Goal: Task Accomplishment & Management: Use online tool/utility

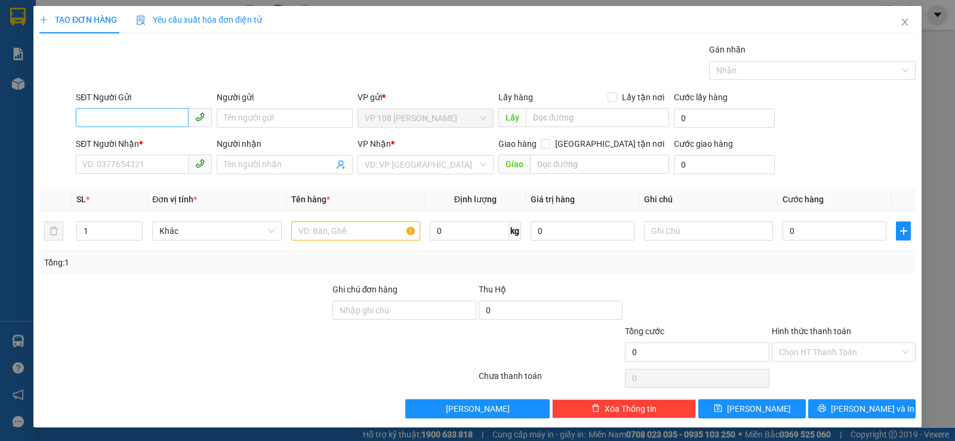
click at [171, 116] on input "SĐT Người Gửi" at bounding box center [132, 117] width 113 height 19
click at [171, 117] on input "0" at bounding box center [132, 117] width 113 height 19
click at [171, 117] on input "0795595113" at bounding box center [132, 117] width 113 height 19
type input "0795595113"
click at [144, 121] on input "0795595113" at bounding box center [132, 117] width 113 height 19
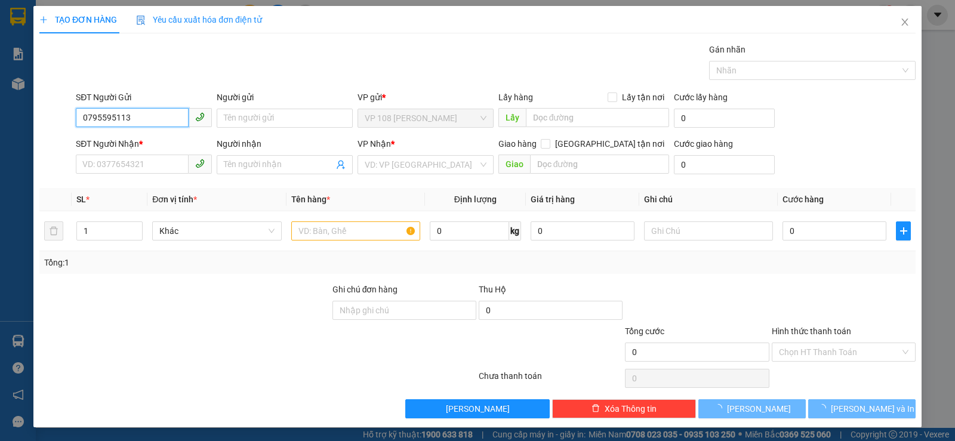
click at [173, 115] on input "0795595113" at bounding box center [132, 117] width 113 height 19
click at [170, 116] on input "0795595113" at bounding box center [132, 117] width 113 height 19
click at [152, 116] on input "0795595113" at bounding box center [132, 117] width 113 height 19
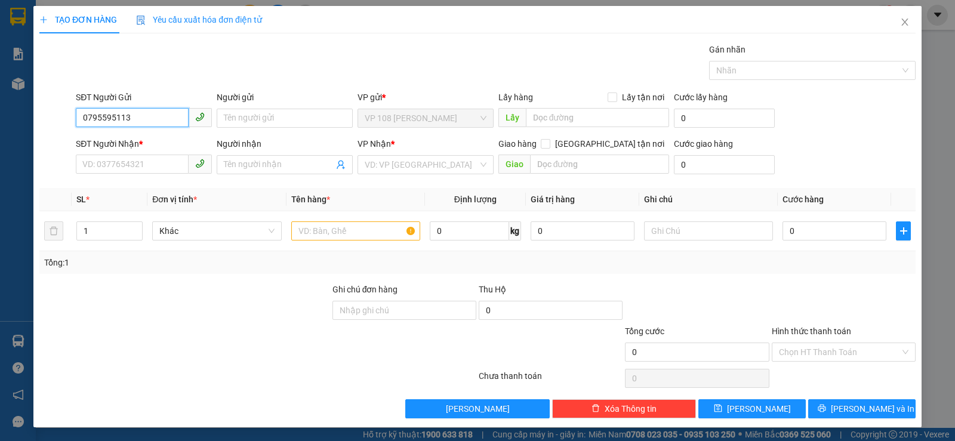
click at [152, 116] on input "0795595113" at bounding box center [132, 117] width 113 height 19
click at [115, 154] on div "SĐT Người Nhận *" at bounding box center [144, 146] width 136 height 18
click at [120, 146] on div "SĐT Người Nhận *" at bounding box center [144, 143] width 136 height 13
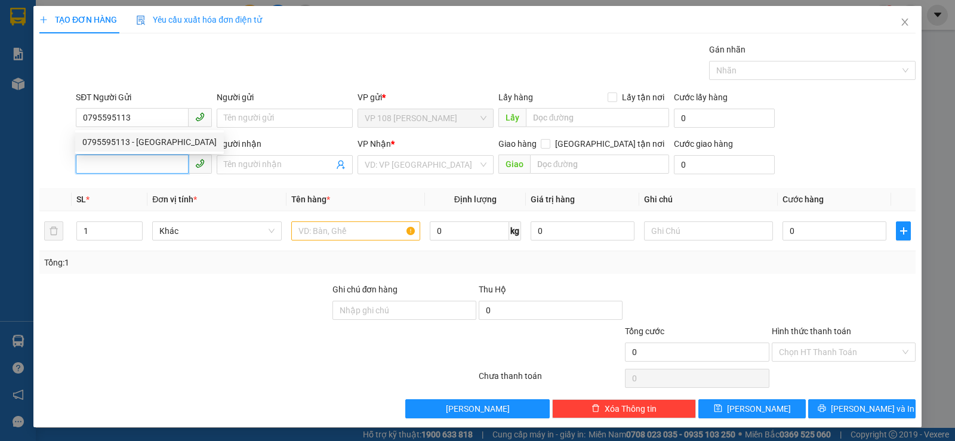
click at [120, 155] on input "SĐT Người Nhận *" at bounding box center [132, 164] width 113 height 19
click at [143, 106] on div "SĐT Người Gửi" at bounding box center [144, 100] width 136 height 18
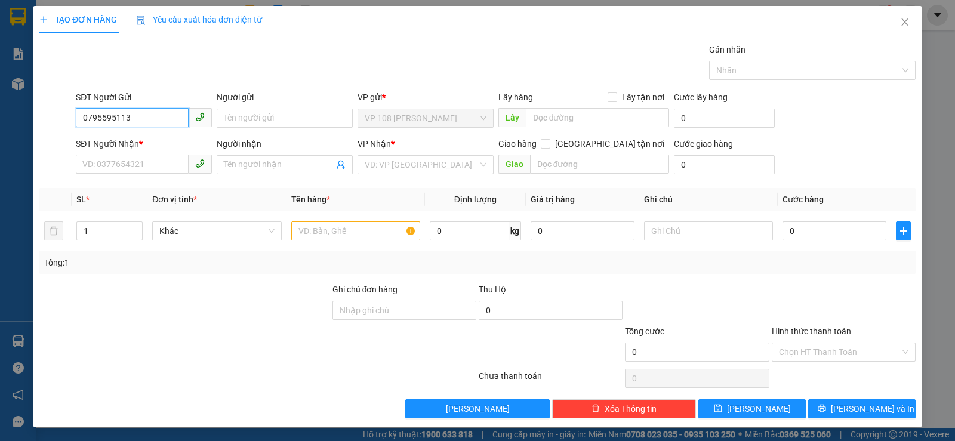
click at [143, 115] on input "0795595113" at bounding box center [132, 117] width 113 height 19
click at [146, 144] on div "0795595113 - [GEOGRAPHIC_DATA]" at bounding box center [149, 142] width 134 height 13
type input "ANH NAM"
type input "0976887112"
type input "C TUYỀN"
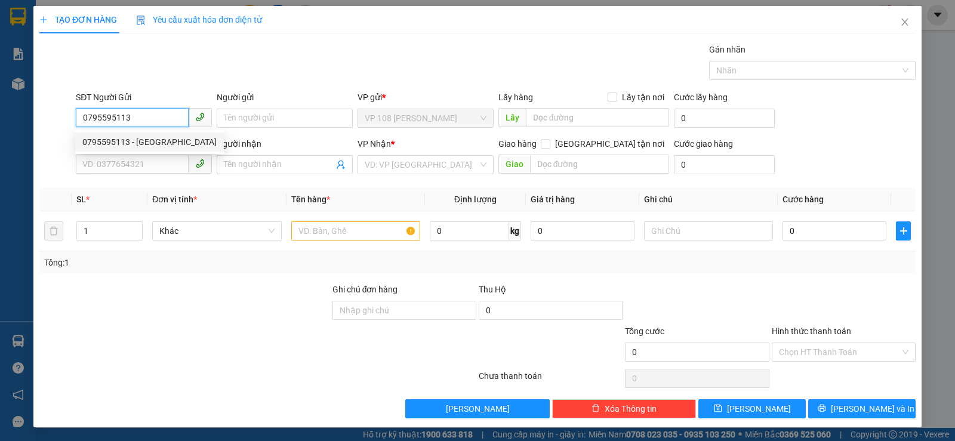
type input "VPBR"
type input "TTTM VP"
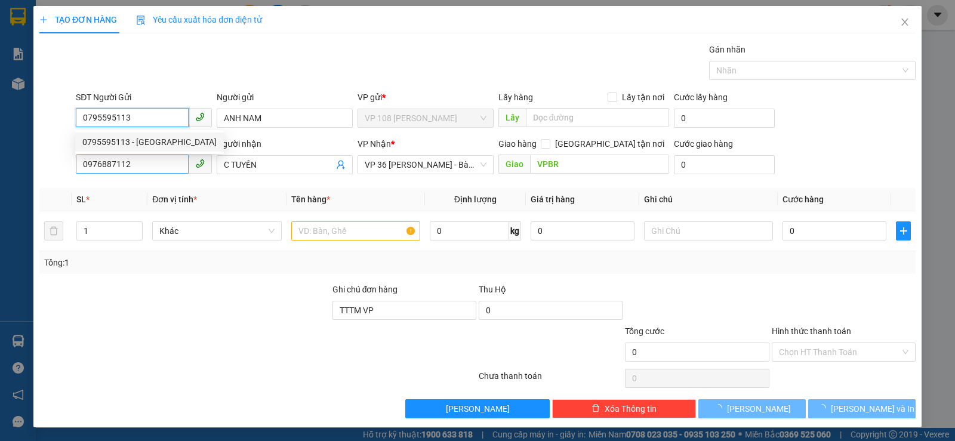
type input "20.000"
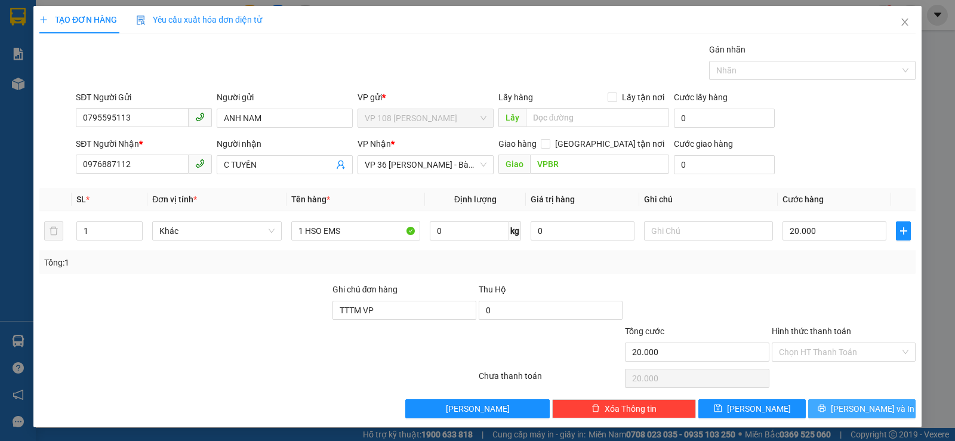
click at [903, 404] on button "[PERSON_NAME] và In" at bounding box center [861, 408] width 107 height 19
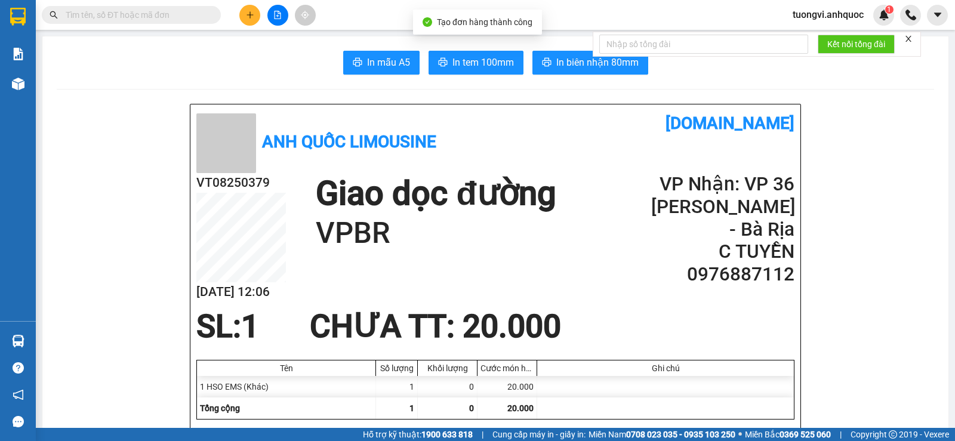
click at [498, 72] on button "In tem 100mm" at bounding box center [476, 63] width 95 height 24
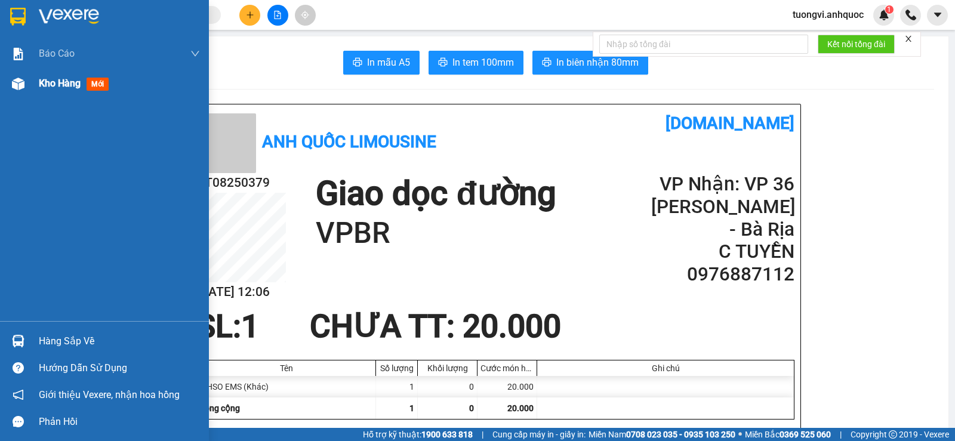
click at [25, 84] on div at bounding box center [18, 83] width 21 height 21
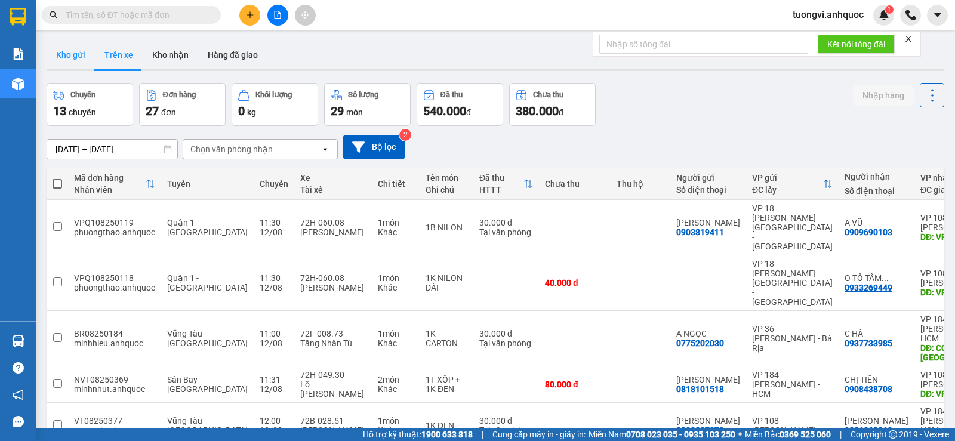
click at [78, 60] on button "Kho gửi" at bounding box center [71, 55] width 48 height 29
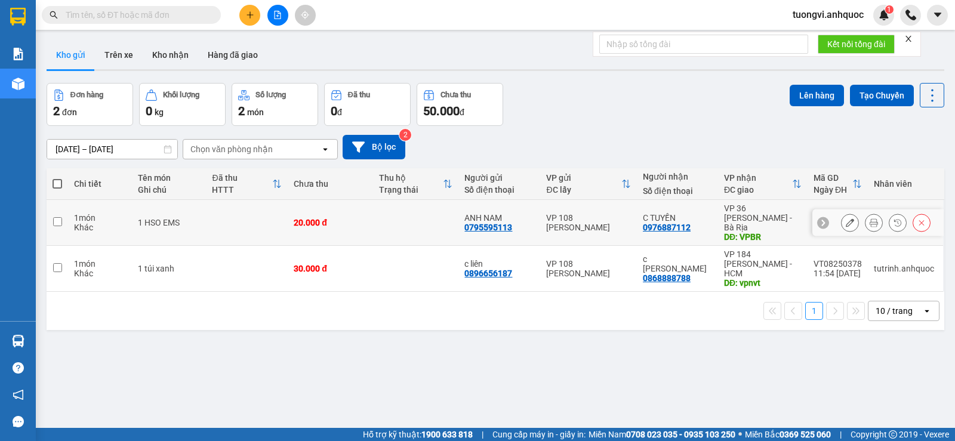
click at [565, 213] on div "VP 108 [PERSON_NAME]" at bounding box center [588, 222] width 85 height 19
checkbox input "true"
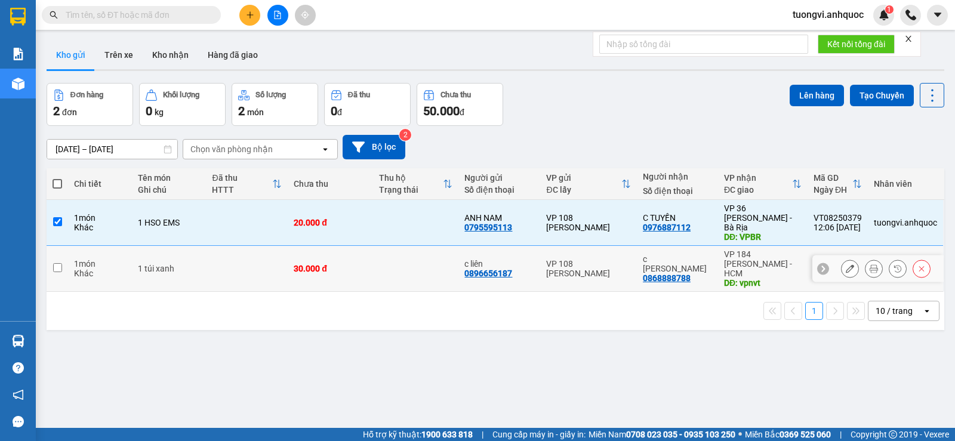
click at [569, 259] on div "VP 108 [PERSON_NAME]" at bounding box center [588, 268] width 85 height 19
checkbox input "true"
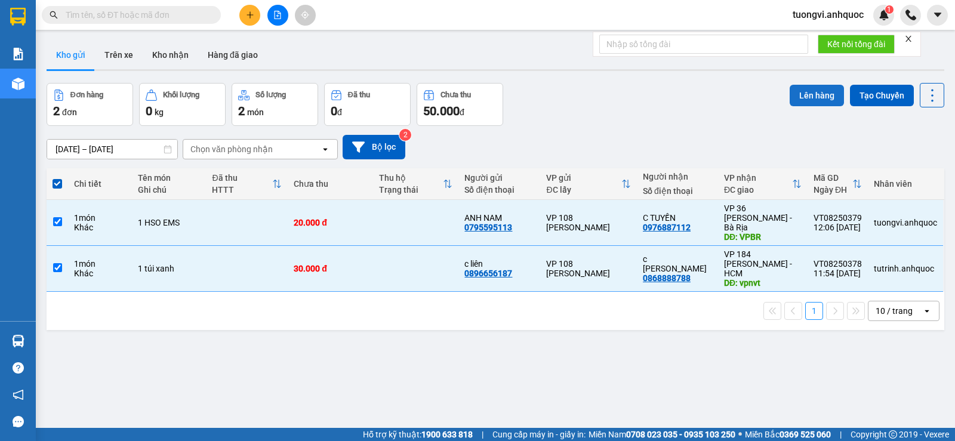
drag, startPoint x: 820, startPoint y: 93, endPoint x: 812, endPoint y: 93, distance: 7.8
click at [820, 93] on button "Lên hàng" at bounding box center [817, 95] width 54 height 21
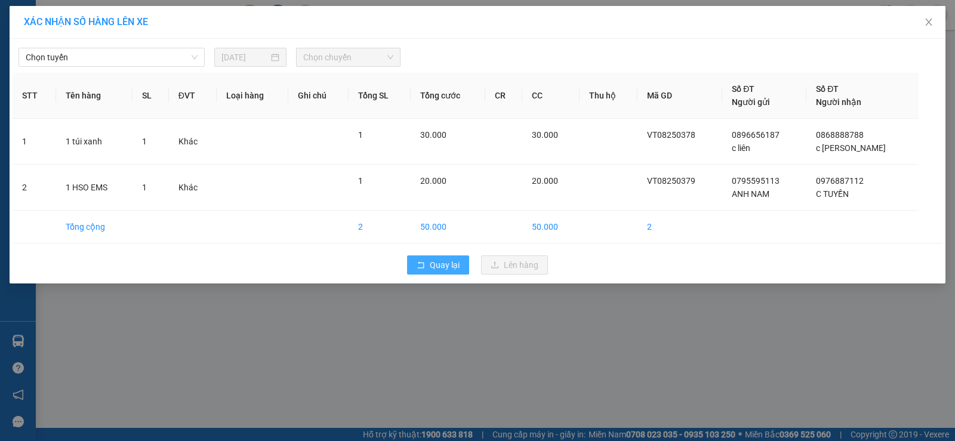
click at [415, 265] on button "Quay lại" at bounding box center [438, 265] width 62 height 19
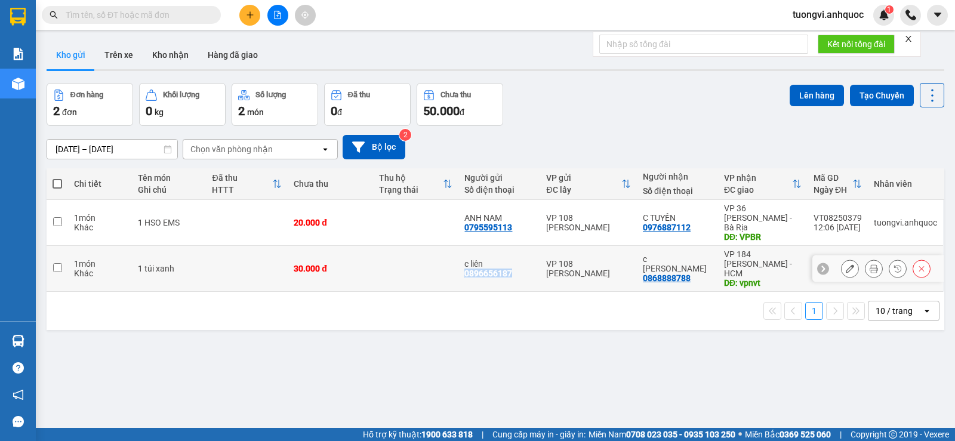
drag, startPoint x: 515, startPoint y: 256, endPoint x: 467, endPoint y: 256, distance: 48.4
click at [467, 259] on div "c liên 0896656187" at bounding box center [499, 268] width 70 height 19
checkbox input "true"
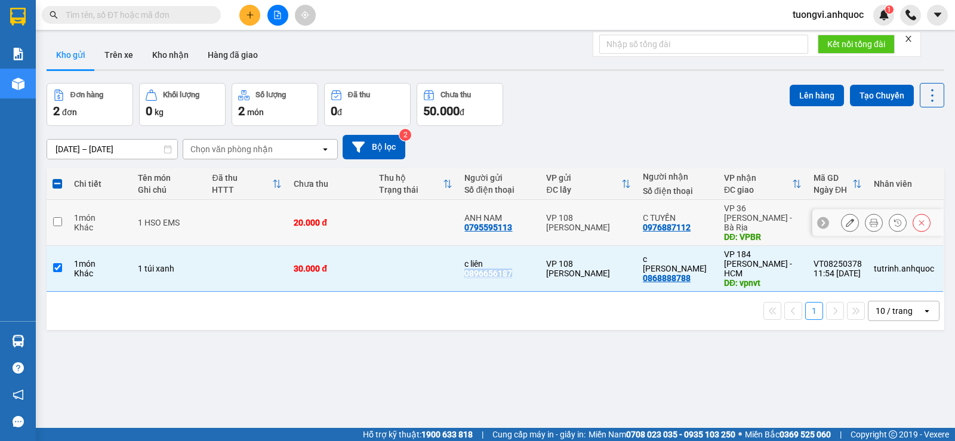
copy div "0896656187"
click at [170, 12] on input "text" at bounding box center [136, 14] width 141 height 13
paste input "0896656187"
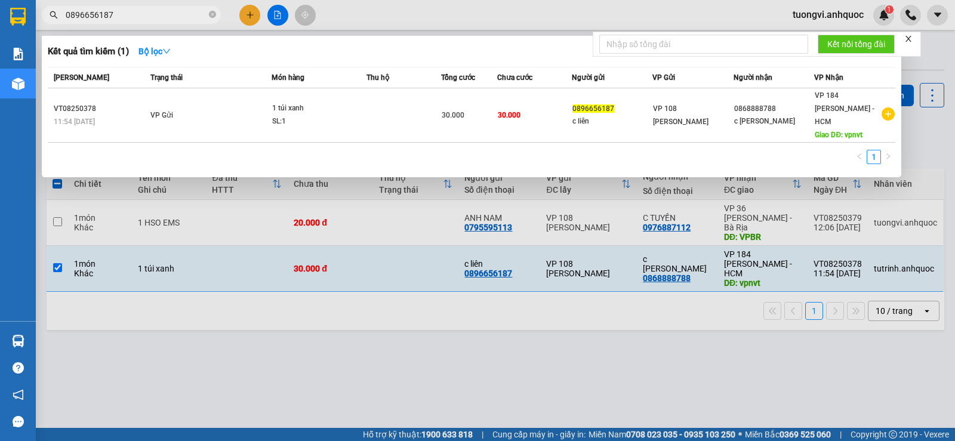
type input "0896656187"
click at [151, 371] on div at bounding box center [477, 220] width 955 height 441
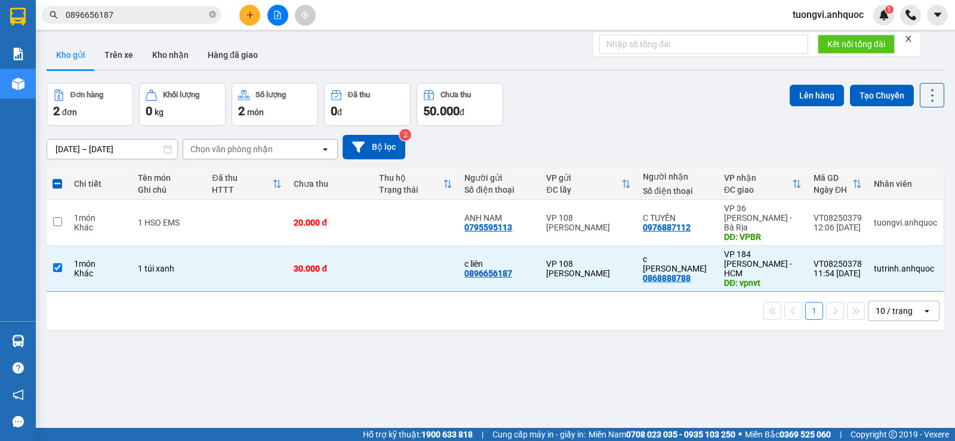
click at [323, 198] on th "Chưa thu" at bounding box center [330, 184] width 85 height 32
click at [343, 210] on td "20.000 đ" at bounding box center [330, 223] width 85 height 46
checkbox input "true"
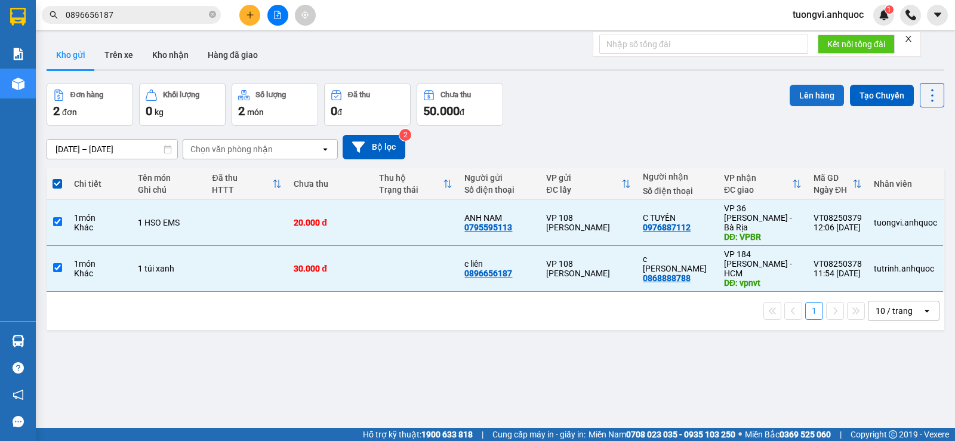
click at [799, 98] on button "Lên hàng" at bounding box center [817, 95] width 54 height 21
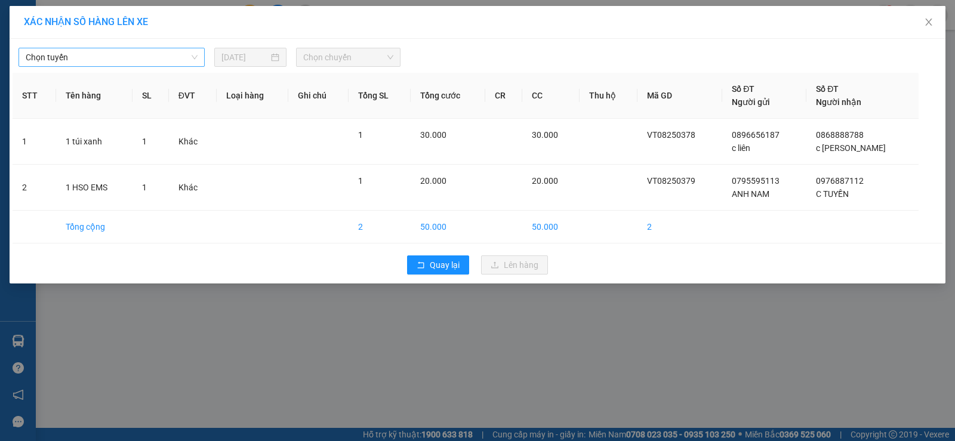
click at [116, 57] on span "Chọn tuyến" at bounding box center [112, 57] width 172 height 18
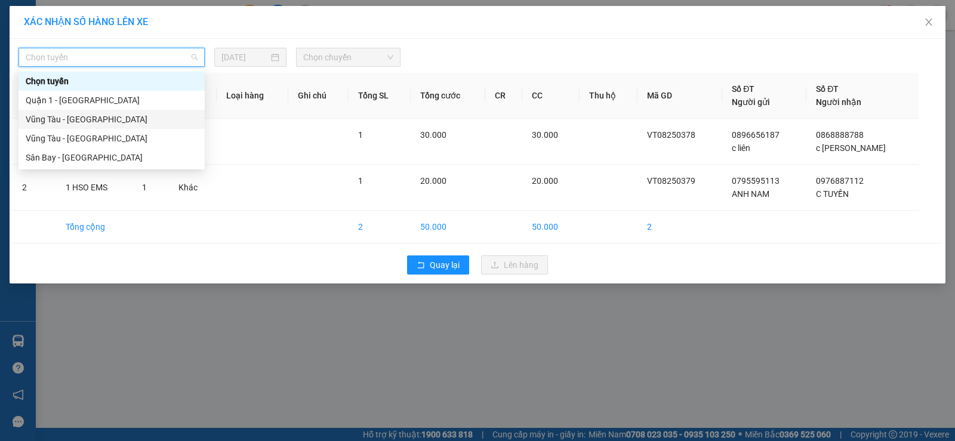
click at [87, 131] on div "Vũng Tàu - [GEOGRAPHIC_DATA]" at bounding box center [112, 138] width 186 height 19
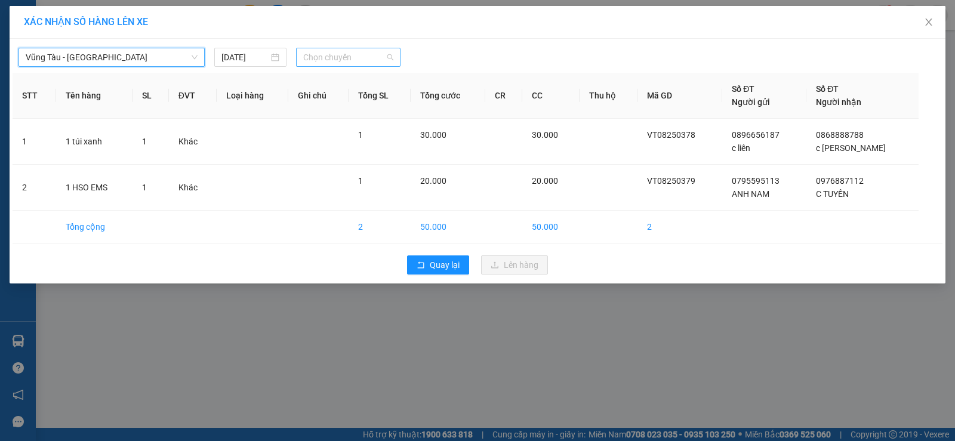
click at [313, 58] on span "Chọn chuyến" at bounding box center [348, 57] width 90 height 18
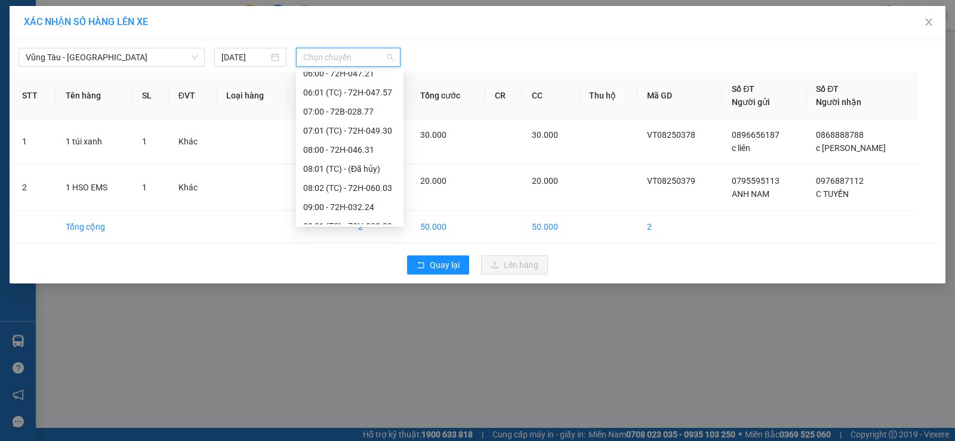
scroll to position [298, 0]
click at [338, 195] on div "13:00 - 72H-046.73" at bounding box center [349, 202] width 107 height 19
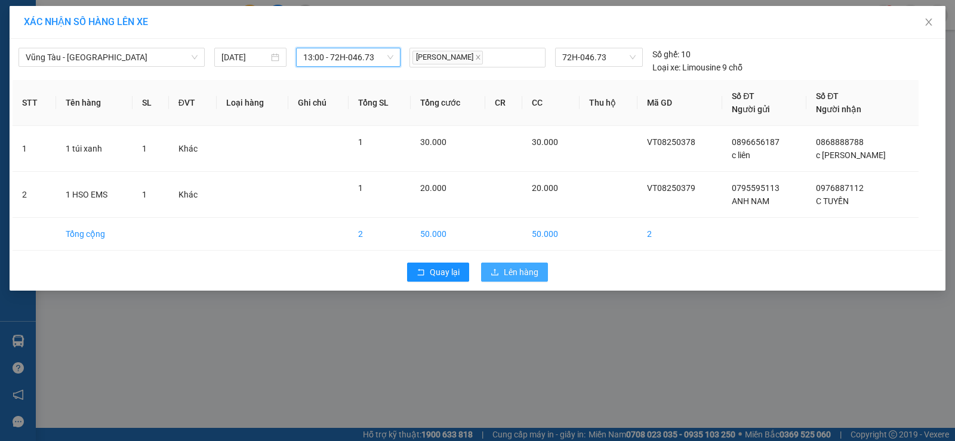
click at [505, 272] on span "Lên hàng" at bounding box center [521, 272] width 35 height 13
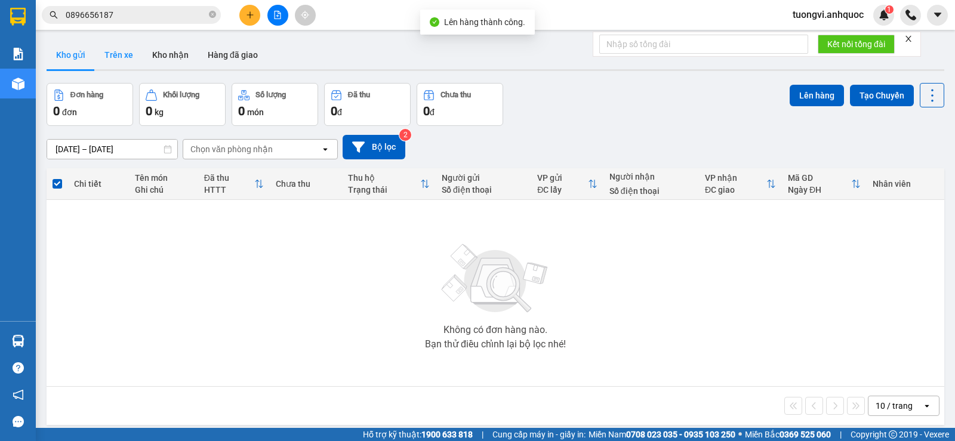
drag, startPoint x: 124, startPoint y: 34, endPoint x: 118, endPoint y: 65, distance: 31.7
click at [121, 46] on main "ver 1.8.137 Kho gửi Trên xe Kho nhận Hàng đã giao Đơn hàng 0 đơn Khối lượng 0 k…" at bounding box center [477, 214] width 955 height 428
click at [118, 65] on button "Trên xe" at bounding box center [119, 55] width 48 height 29
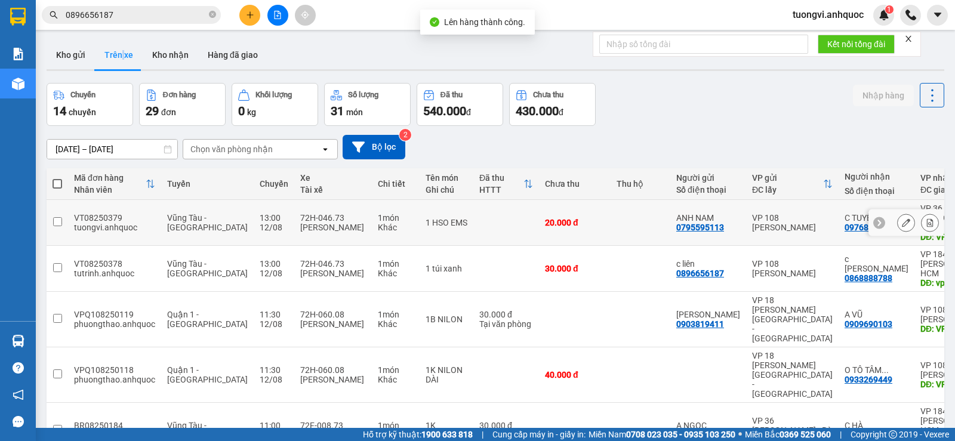
click at [927, 218] on icon at bounding box center [930, 222] width 7 height 8
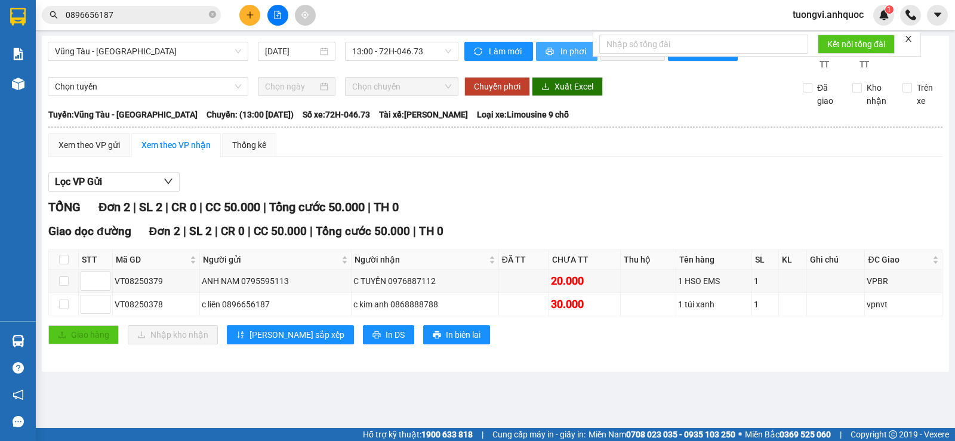
click at [572, 50] on span "In phơi" at bounding box center [574, 51] width 27 height 13
click at [15, 82] on img at bounding box center [18, 84] width 13 height 13
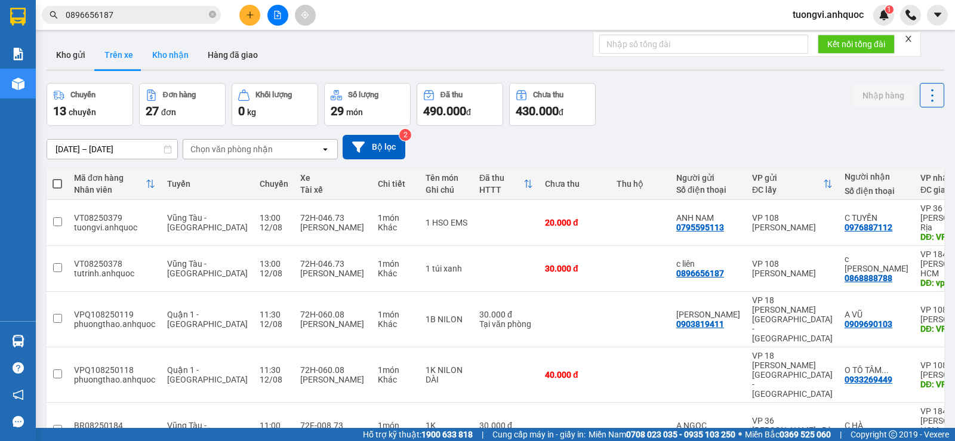
click at [164, 57] on button "Kho nhận" at bounding box center [171, 55] width 56 height 29
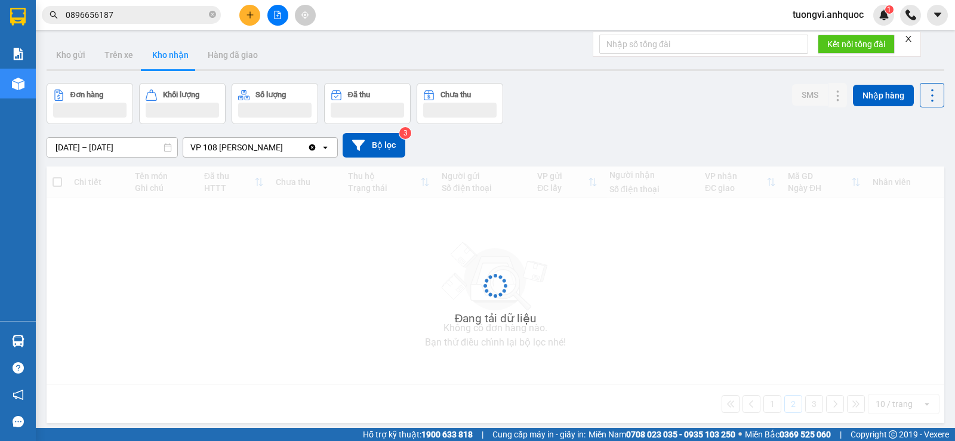
click at [164, 57] on button "Kho nhận" at bounding box center [171, 55] width 56 height 29
click at [165, 57] on button "Kho nhận" at bounding box center [171, 55] width 56 height 29
click at [166, 58] on button "Kho nhận" at bounding box center [171, 55] width 56 height 29
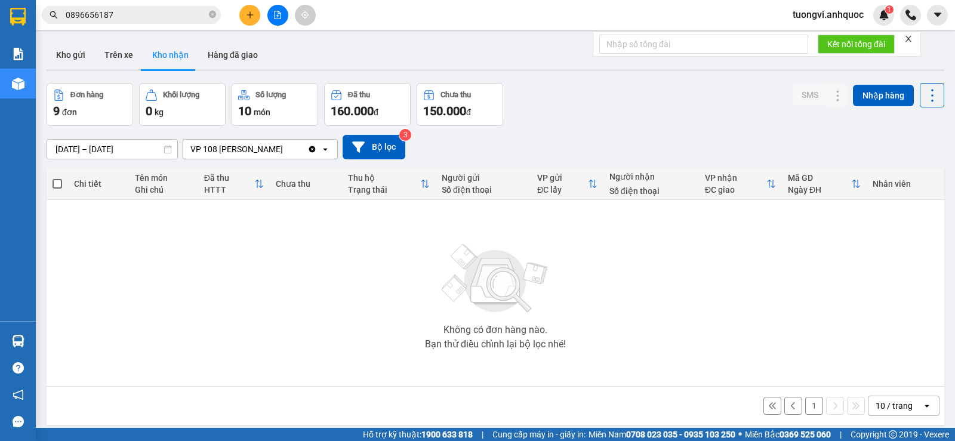
click at [167, 58] on button "Kho nhận" at bounding box center [171, 55] width 56 height 29
click at [246, 16] on icon "plus" at bounding box center [250, 15] width 8 height 8
